Goal: Information Seeking & Learning: Learn about a topic

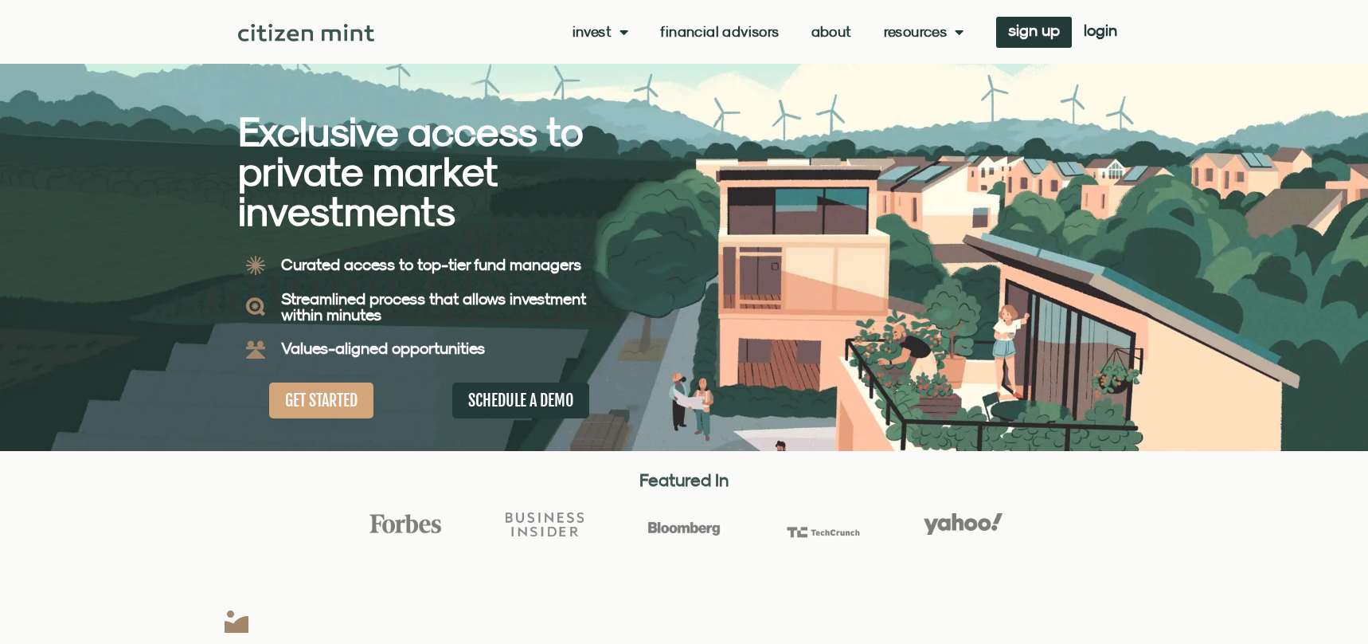
click at [687, 31] on link "Financial Advisors" at bounding box center [719, 32] width 119 height 16
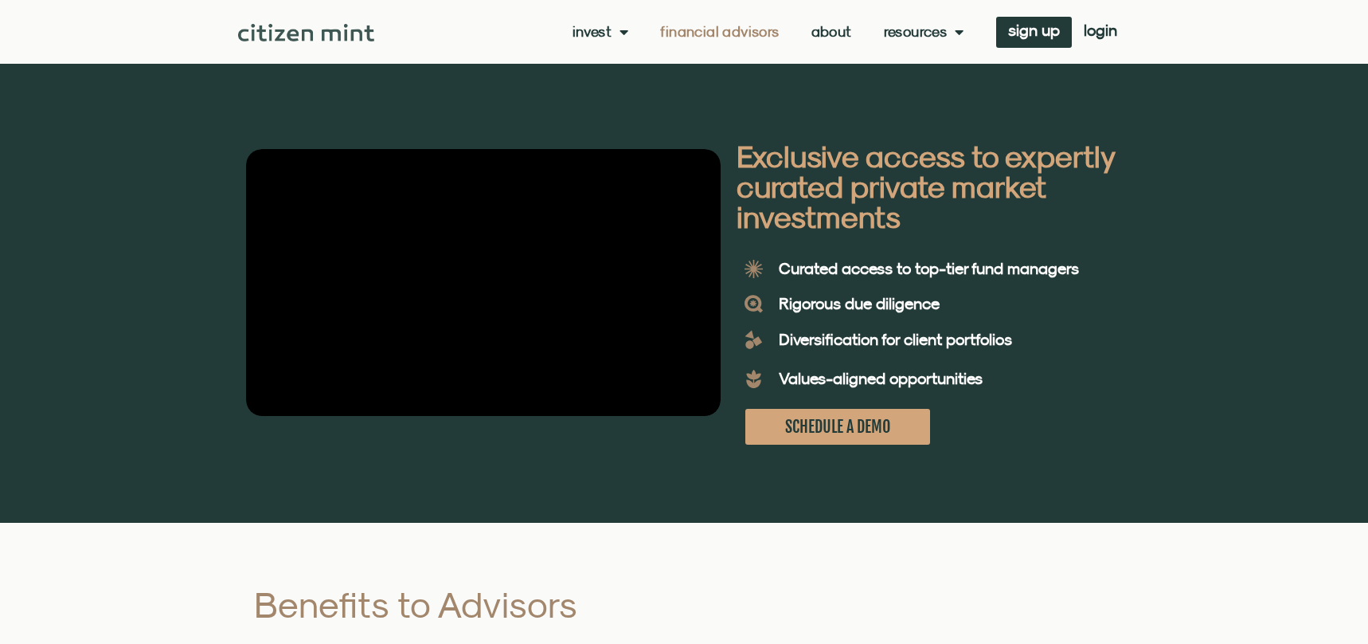
click at [746, 199] on b "Exclusive access to expertly curated private market investments" at bounding box center [926, 186] width 378 height 96
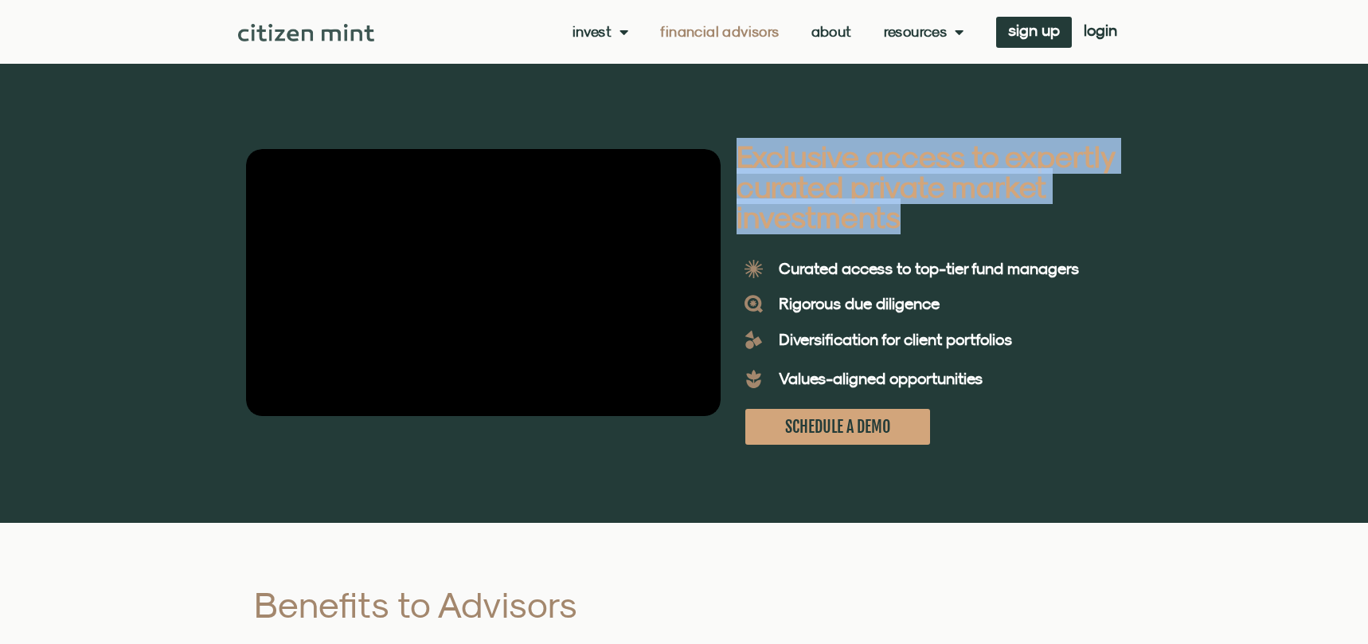
click at [746, 199] on b "Exclusive access to expertly curated private market investments" at bounding box center [926, 186] width 378 height 96
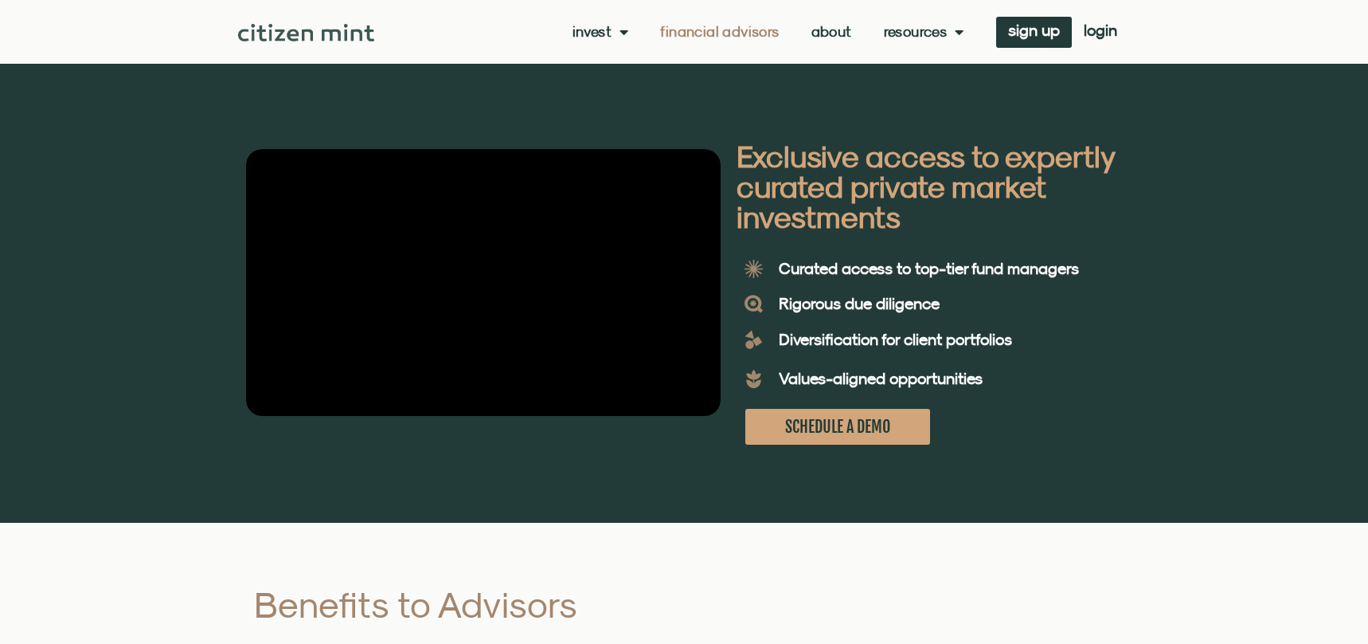
click at [785, 387] on b "Values-aligned opportunities" at bounding box center [881, 378] width 204 height 18
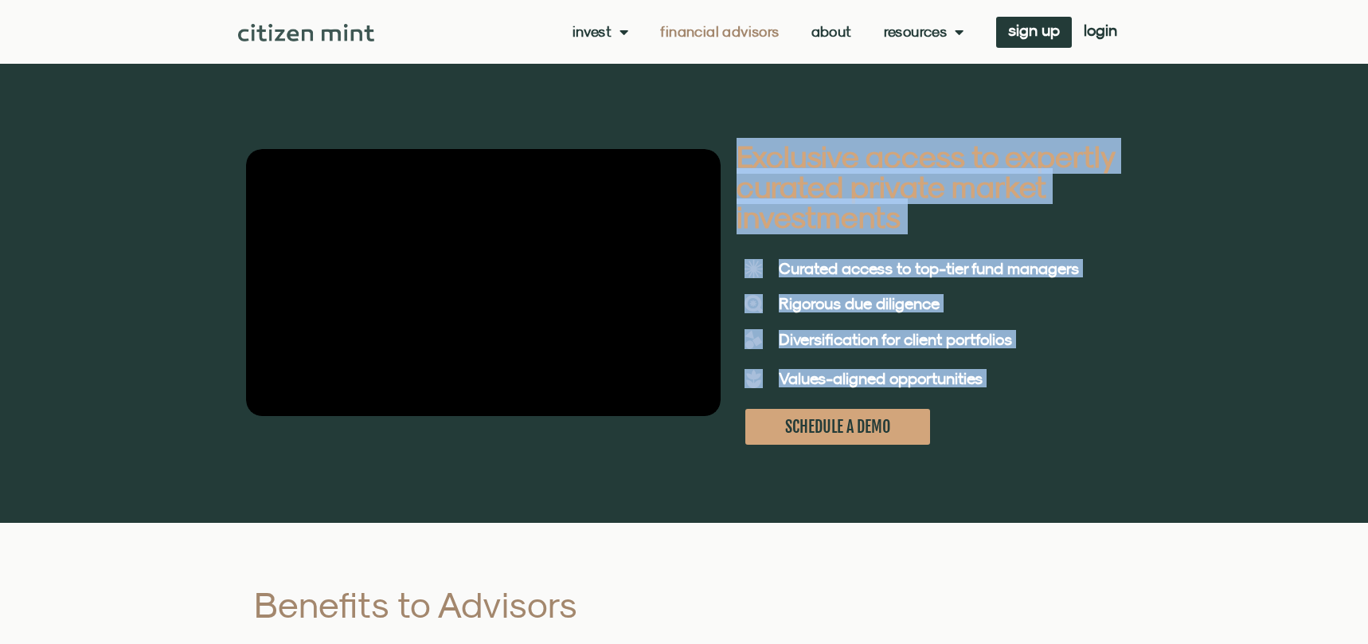
drag, startPoint x: 785, startPoint y: 387, endPoint x: 779, endPoint y: 203, distance: 184.1
click at [779, 203] on div "Exclusive access to expertly curated private market investments Curated access …" at bounding box center [929, 297] width 401 height 312
click at [779, 203] on b "Exclusive access to expertly curated private market investments" at bounding box center [926, 186] width 378 height 96
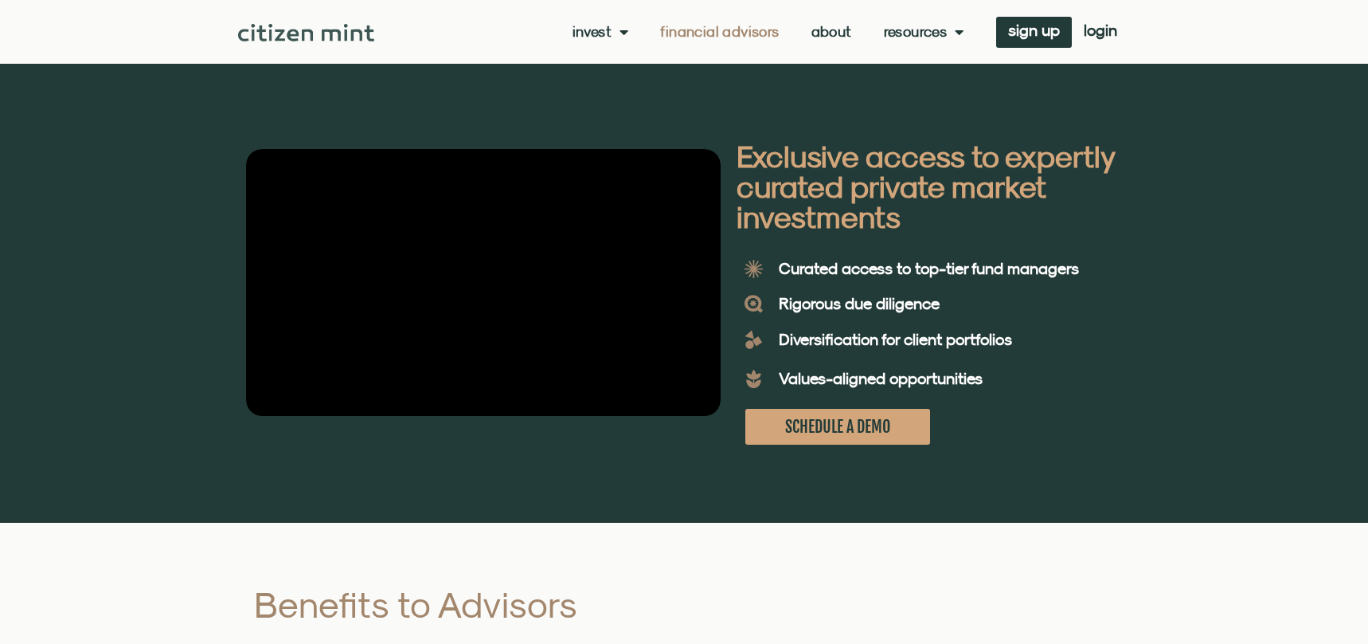
click at [738, 172] on b "Exclusive access to expertly curated private market investments" at bounding box center [926, 186] width 378 height 96
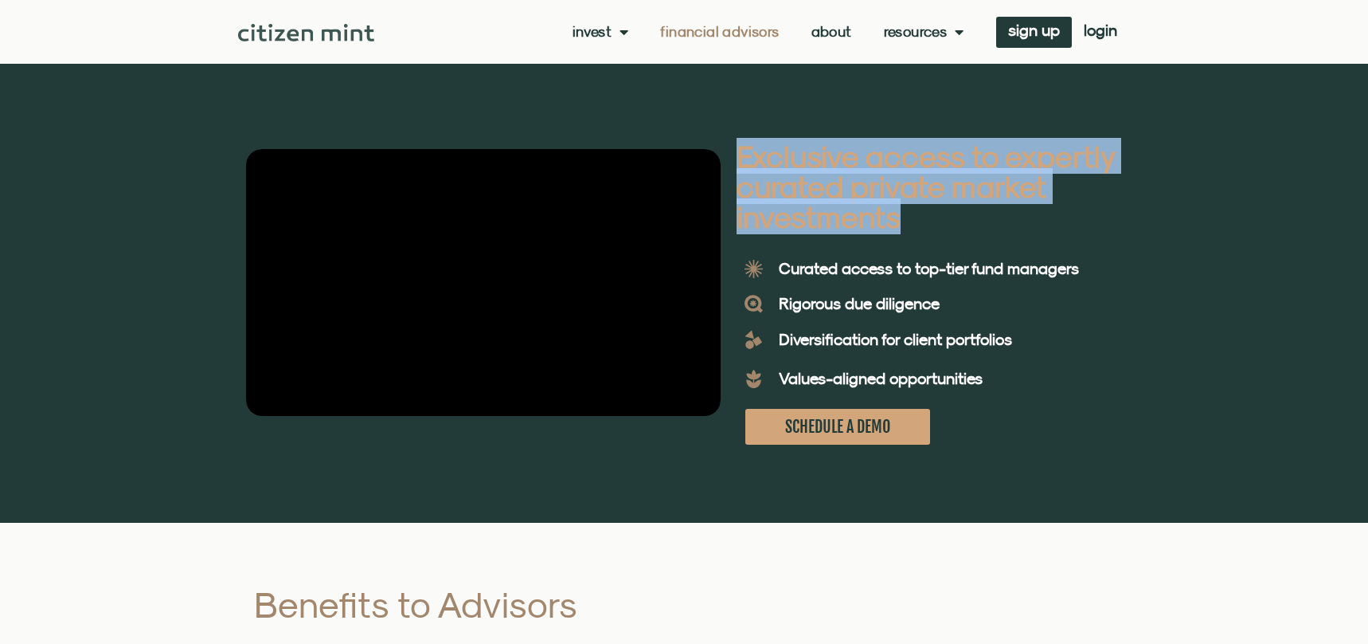
drag, startPoint x: 738, startPoint y: 172, endPoint x: 738, endPoint y: 219, distance: 47.0
click at [738, 219] on b "Exclusive access to expertly curated private market investments" at bounding box center [926, 186] width 378 height 96
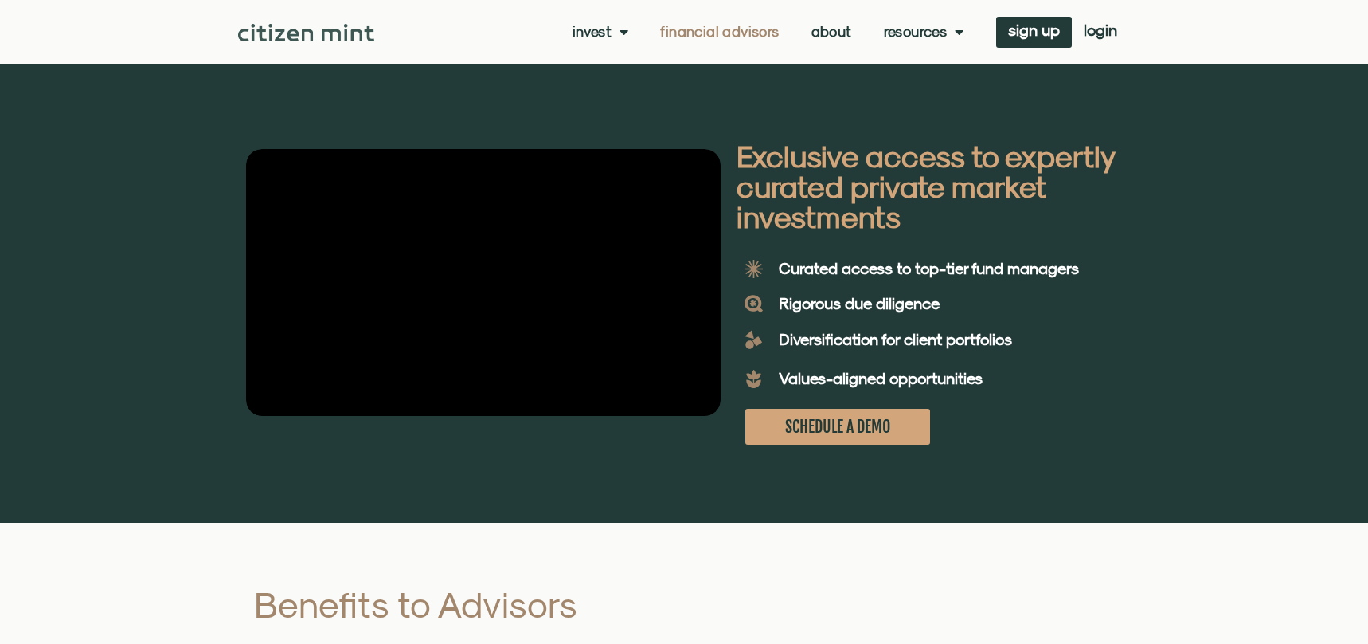
click at [797, 382] on b "Values-aligned opportunities" at bounding box center [881, 378] width 204 height 18
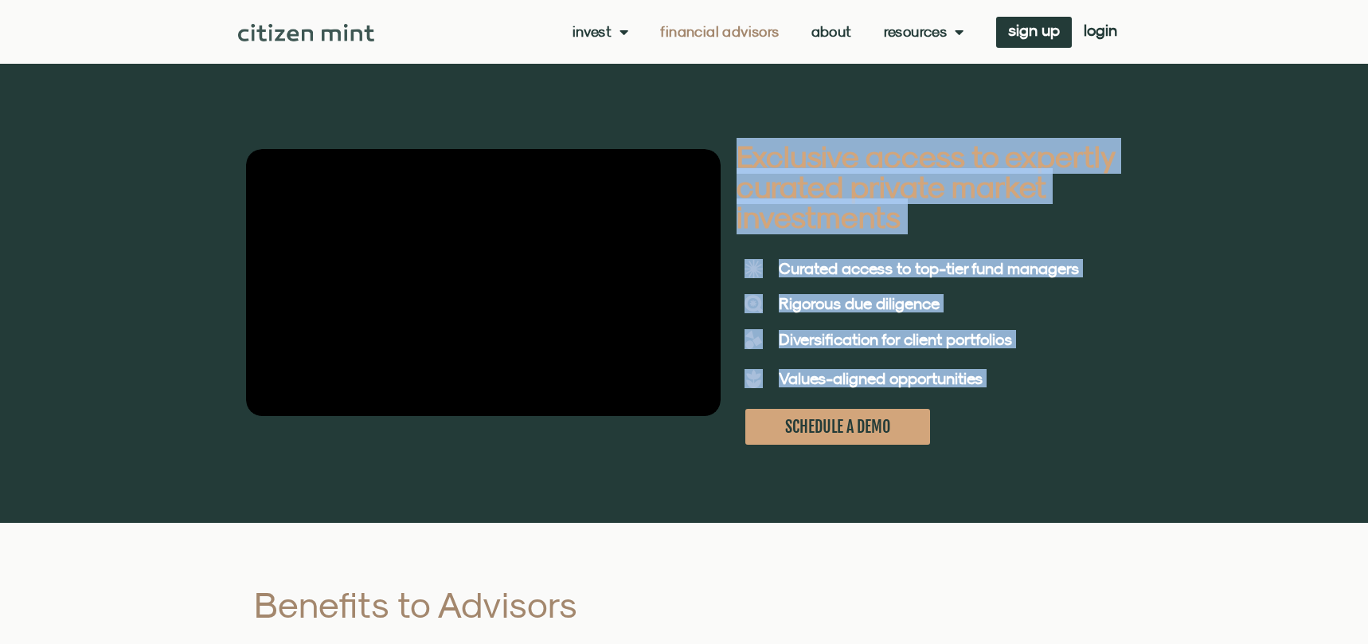
drag, startPoint x: 797, startPoint y: 382, endPoint x: 795, endPoint y: 212, distance: 170.5
click at [795, 212] on div "Exclusive access to expertly curated private market investments Curated access …" at bounding box center [929, 297] width 401 height 312
click at [795, 212] on b "Exclusive access to expertly curated private market investments" at bounding box center [926, 186] width 378 height 96
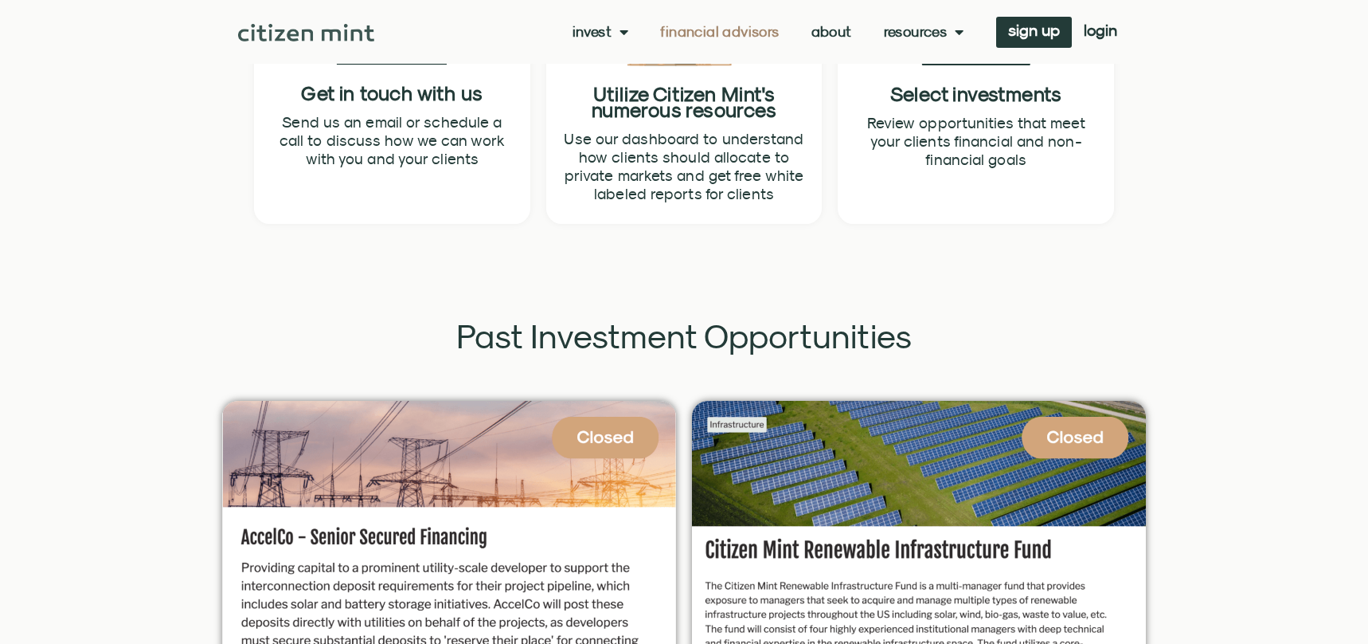
scroll to position [2960, 0]
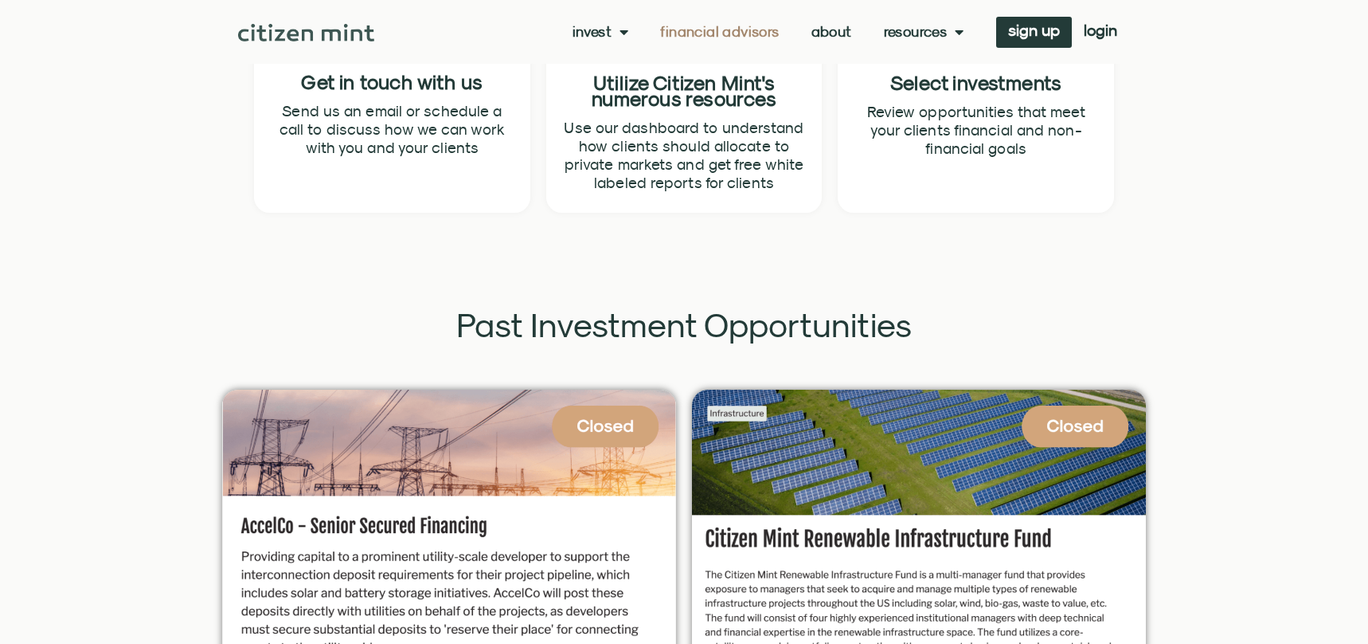
click at [694, 324] on h2 "Past Investment Opportunities" at bounding box center [684, 324] width 924 height 33
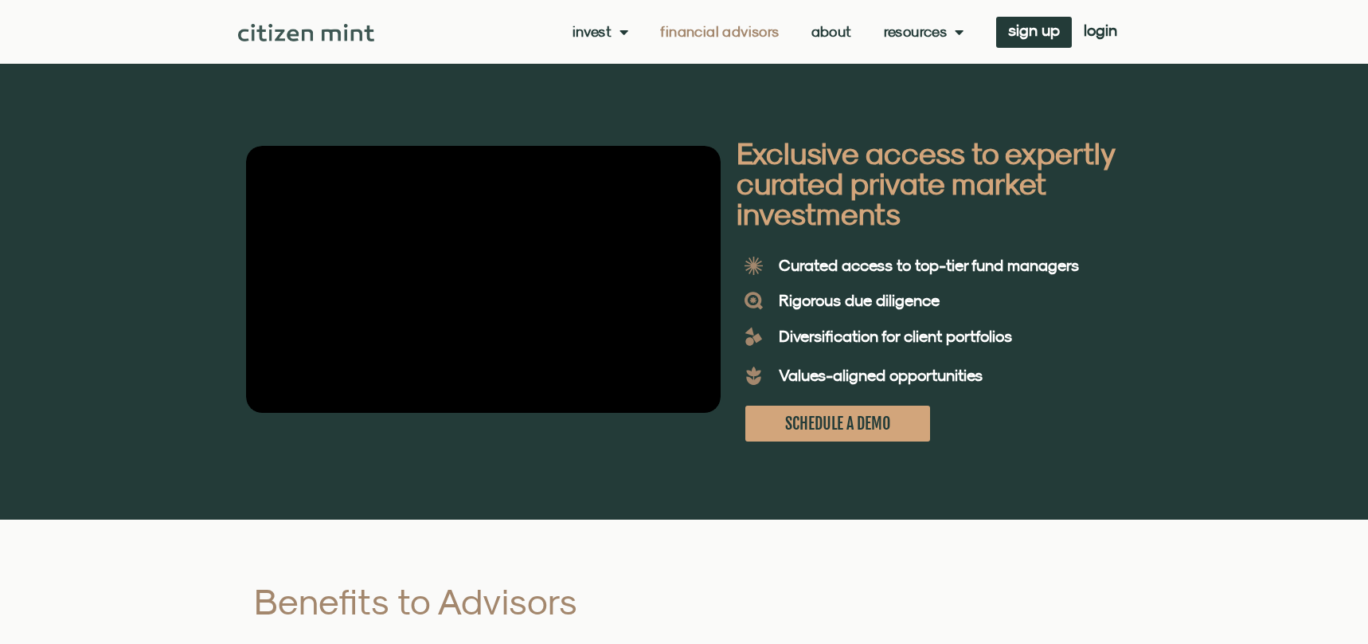
scroll to position [0, 0]
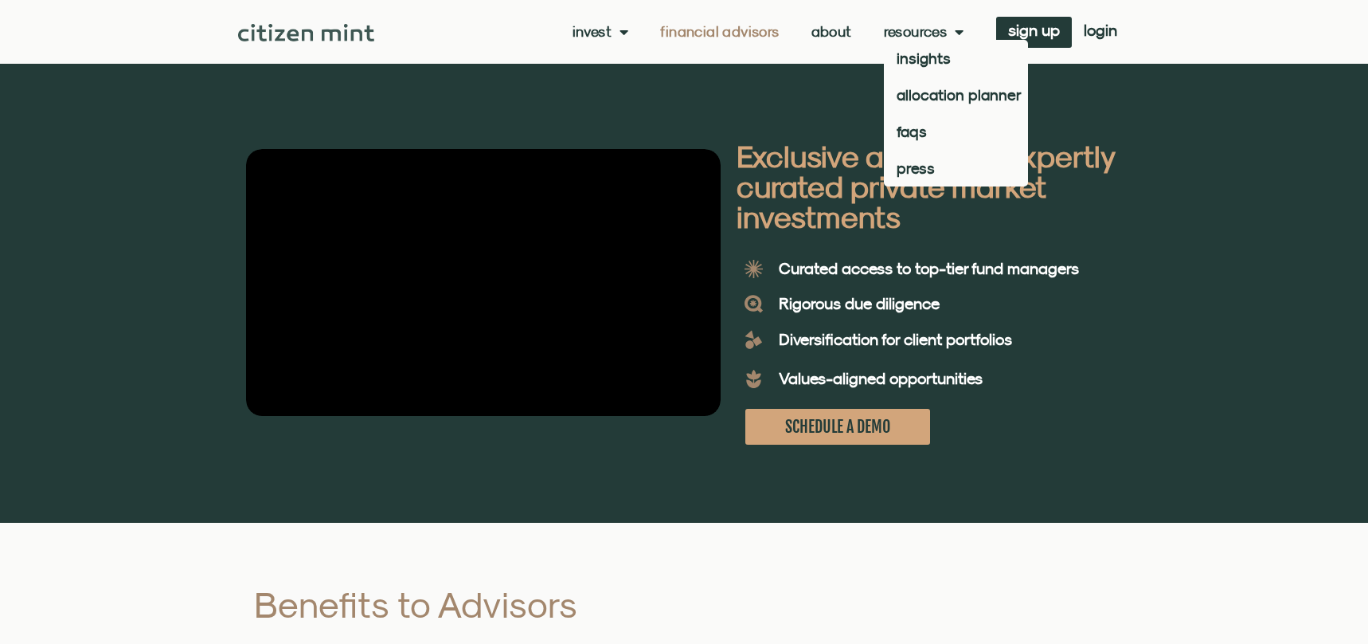
click at [910, 36] on link "Resources" at bounding box center [924, 32] width 80 height 16
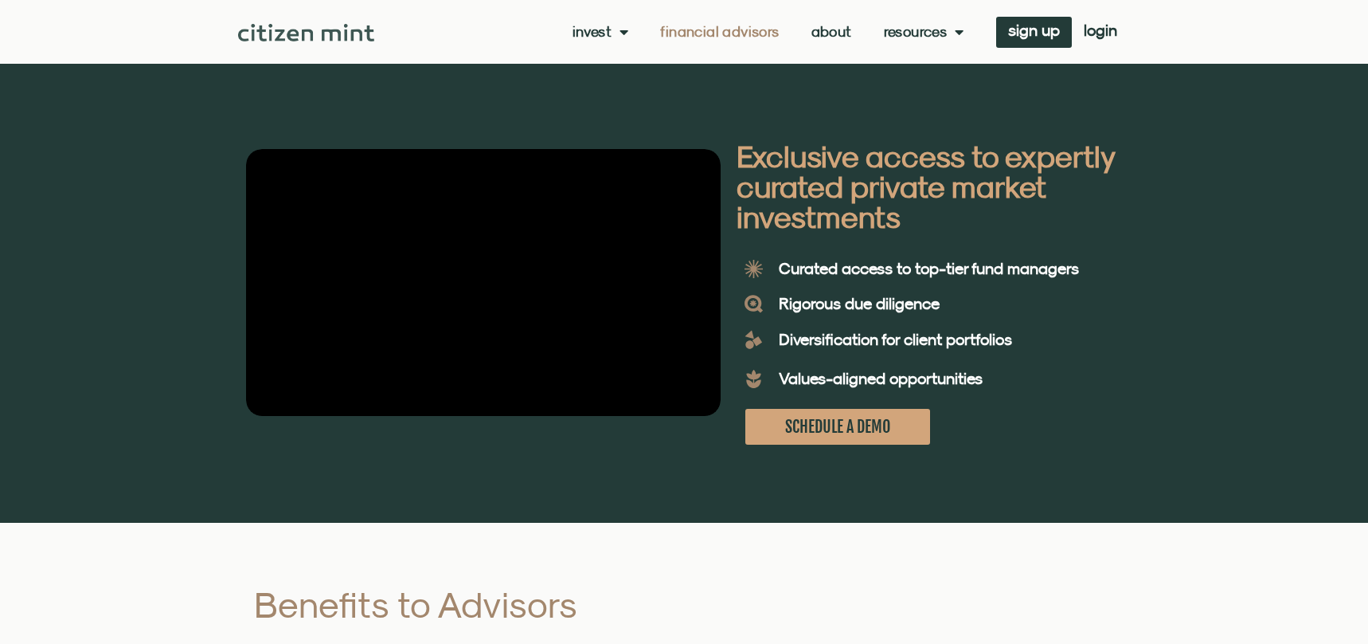
click at [603, 41] on div "Invest investments how it works Financial Advisors About Resources insights all…" at bounding box center [751, 32] width 755 height 31
click at [602, 36] on link "Invest" at bounding box center [601, 32] width 57 height 16
click at [624, 55] on link "investments" at bounding box center [625, 58] width 104 height 37
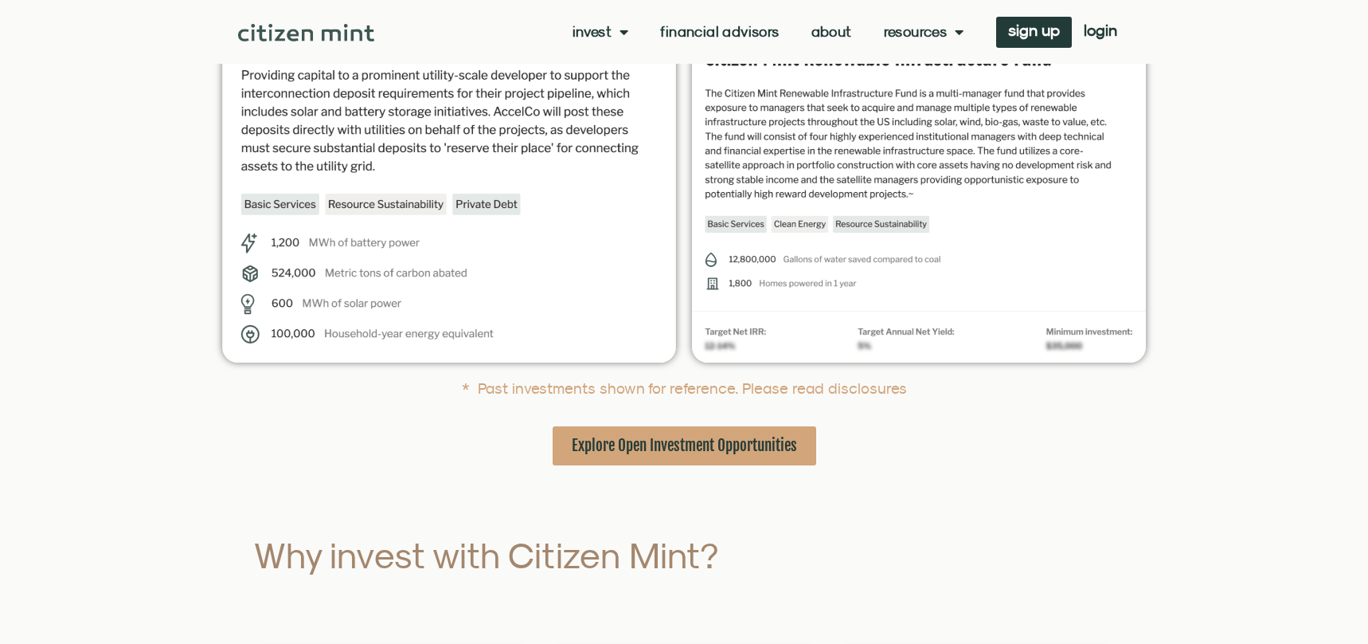
scroll to position [502, 0]
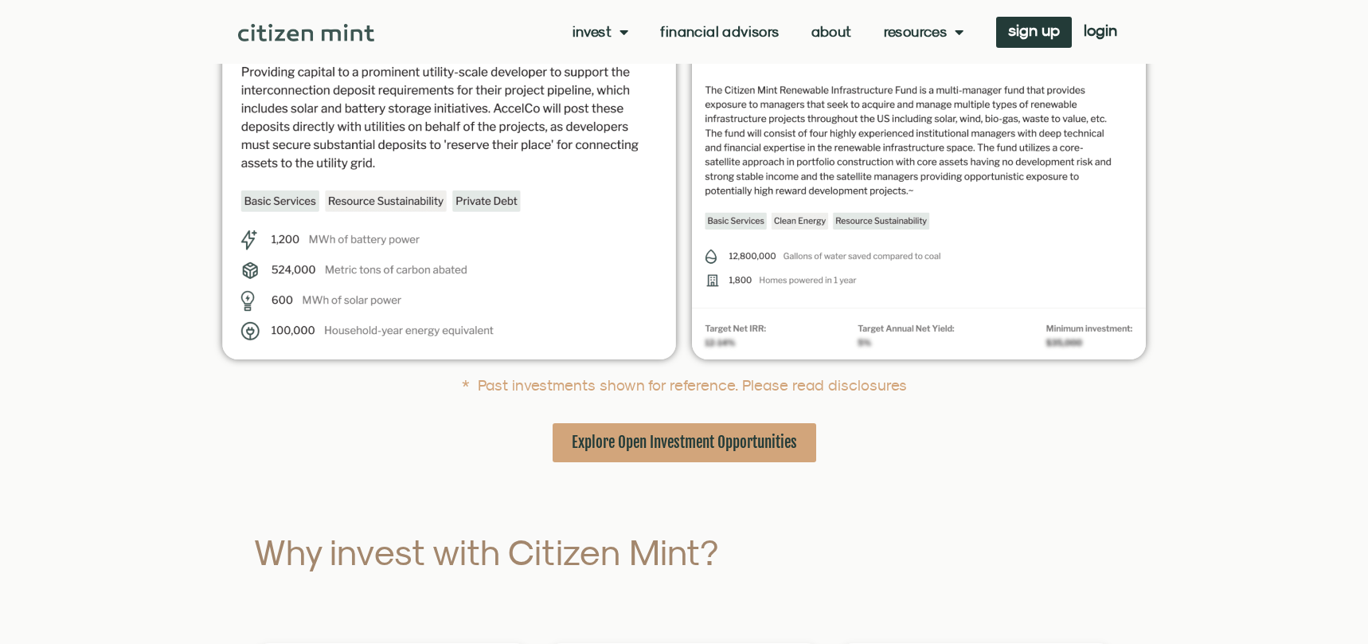
click at [690, 453] on link "Explore Open Investment Opportunities" at bounding box center [685, 442] width 264 height 39
